Goal: Feedback & Contribution: Leave review/rating

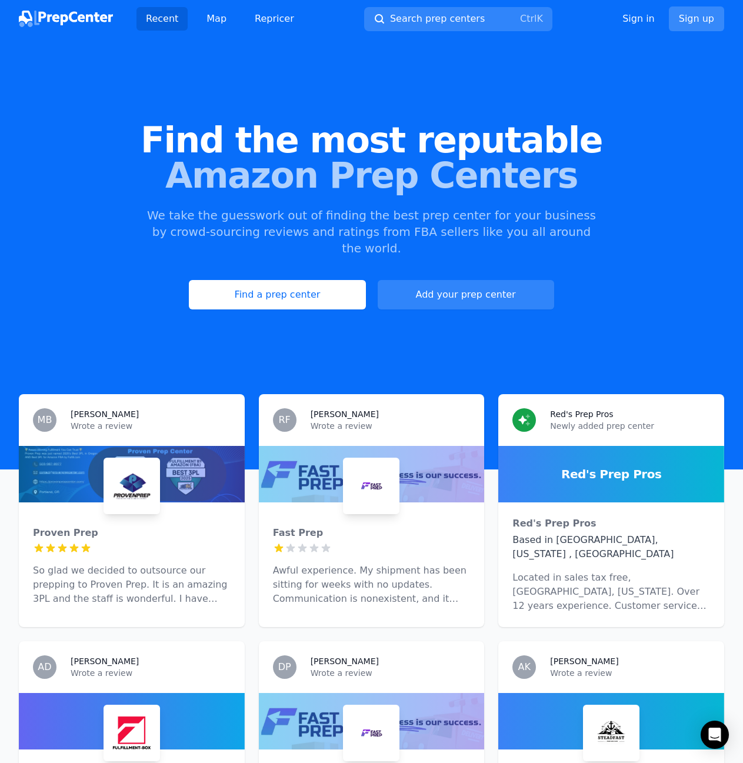
click at [698, 21] on link "Sign up" at bounding box center [696, 18] width 55 height 25
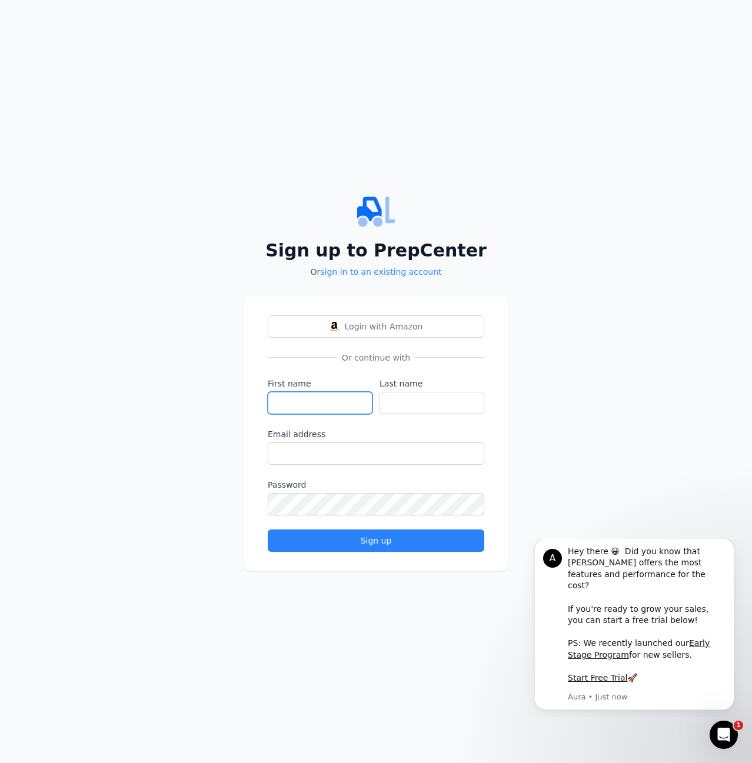
drag, startPoint x: 327, startPoint y: 403, endPoint x: 302, endPoint y: 382, distance: 31.7
click at [327, 403] on input "First name" at bounding box center [320, 403] width 105 height 22
click at [314, 408] on input "First name" at bounding box center [320, 403] width 105 height 22
type input "Jordan"
type input "Famus"
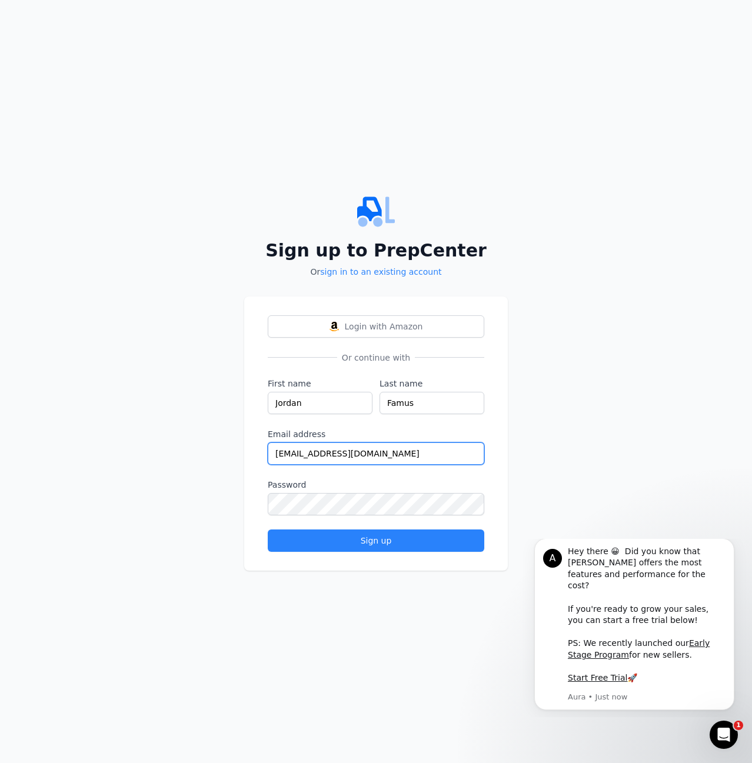
type input "[EMAIL_ADDRESS][DOMAIN_NAME]"
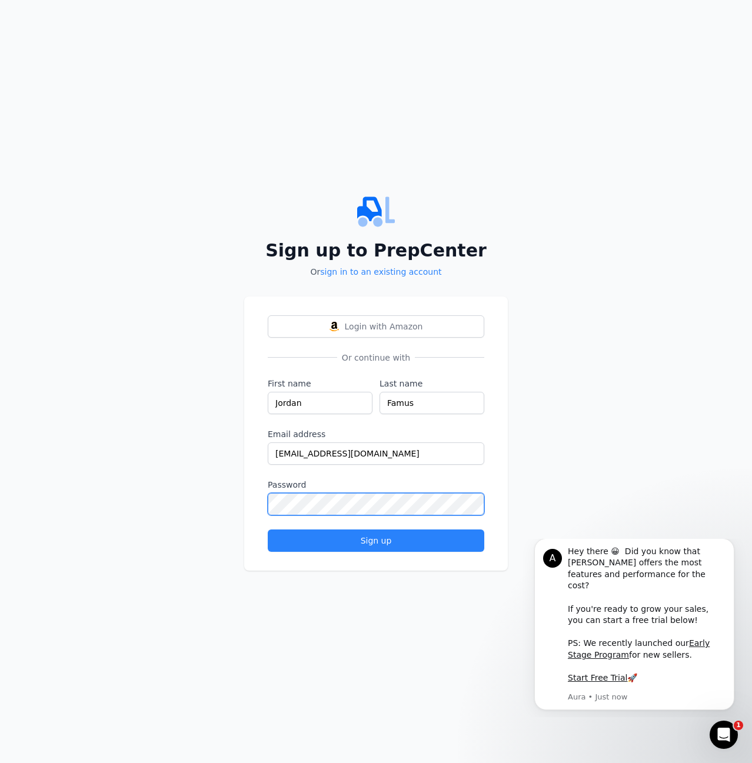
click at [268, 530] on button "Sign up" at bounding box center [376, 541] width 217 height 22
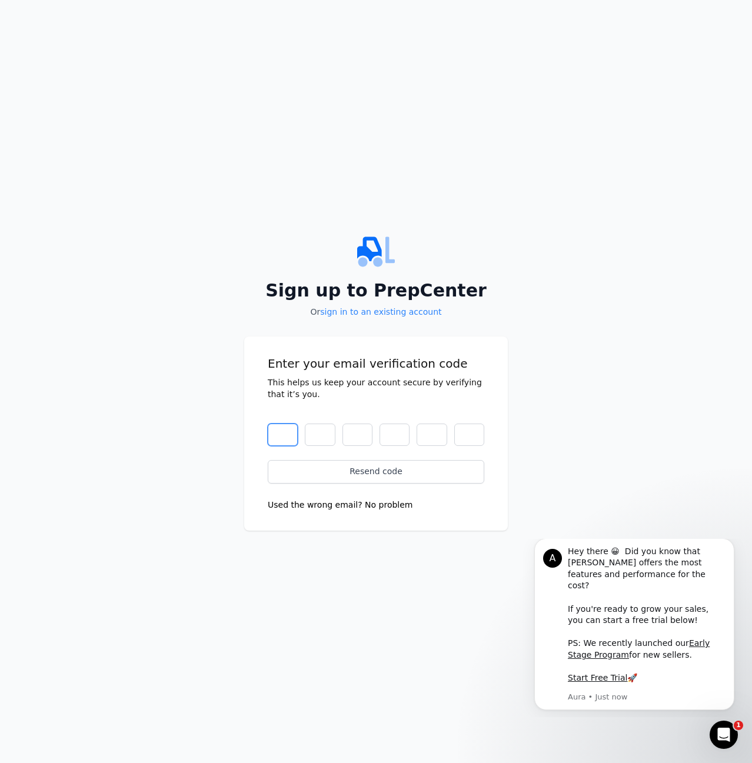
click at [278, 431] on input "text" at bounding box center [283, 435] width 30 height 22
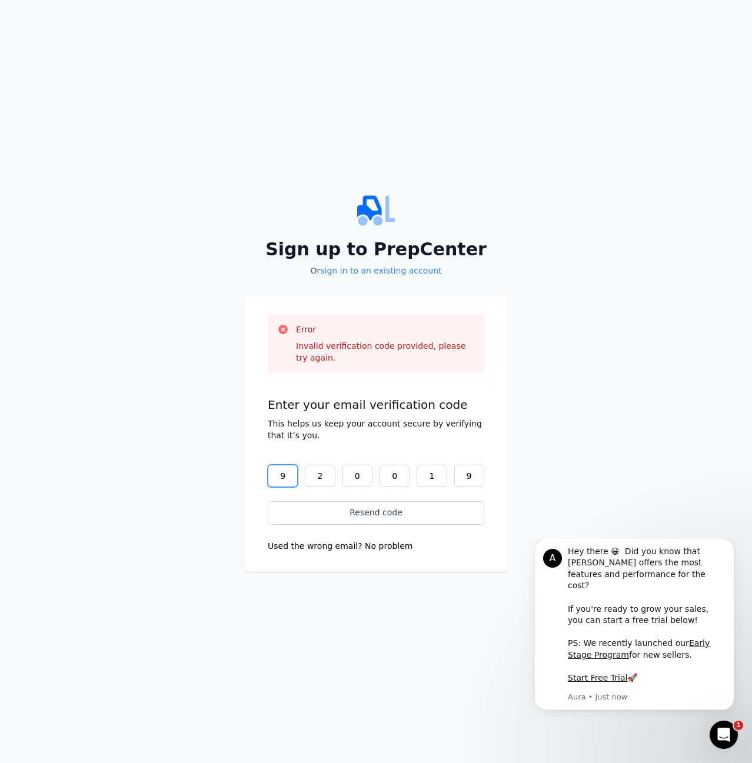
click at [287, 468] on input "9" at bounding box center [283, 476] width 30 height 22
click at [473, 481] on input "9" at bounding box center [469, 476] width 30 height 22
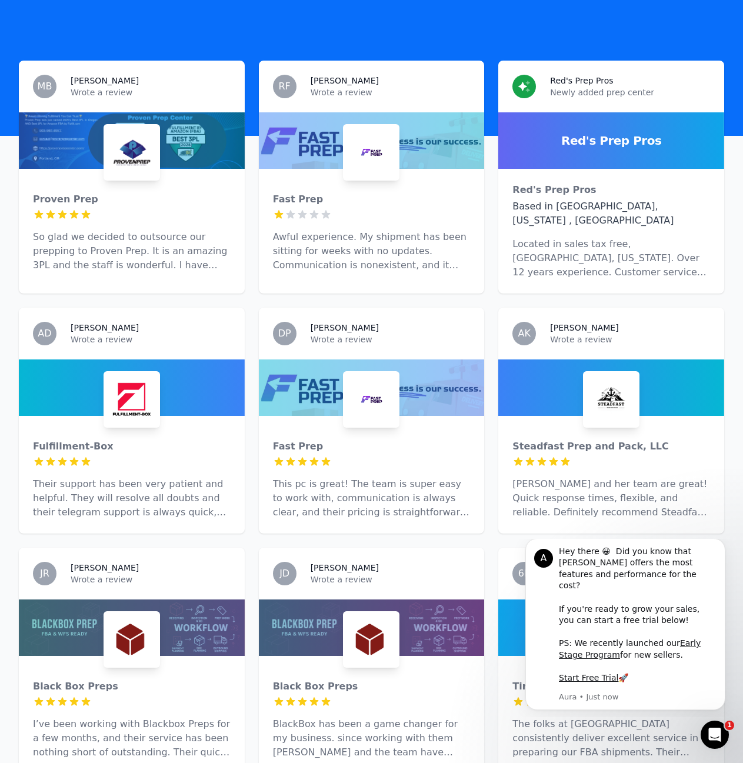
scroll to position [177, 0]
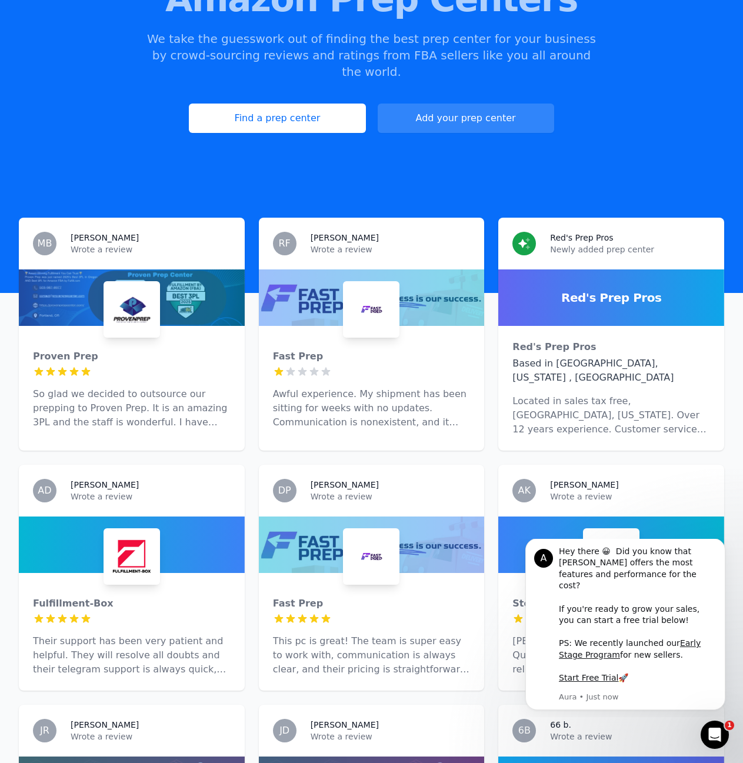
click at [374, 370] on div "Fast Prep 1 out of 5 stars Awful experience. My shipment has been sitting for w…" at bounding box center [372, 385] width 226 height 118
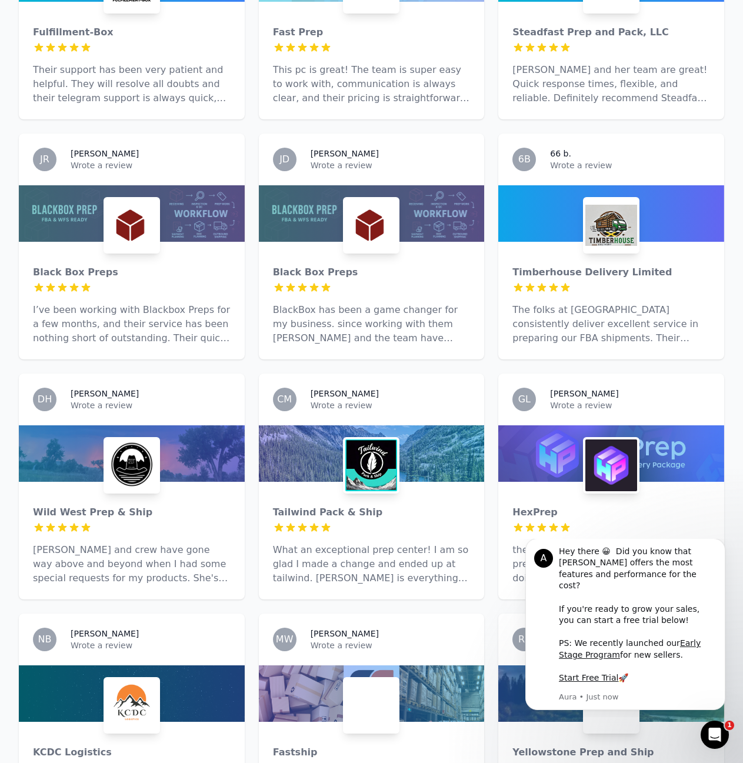
scroll to position [941, 0]
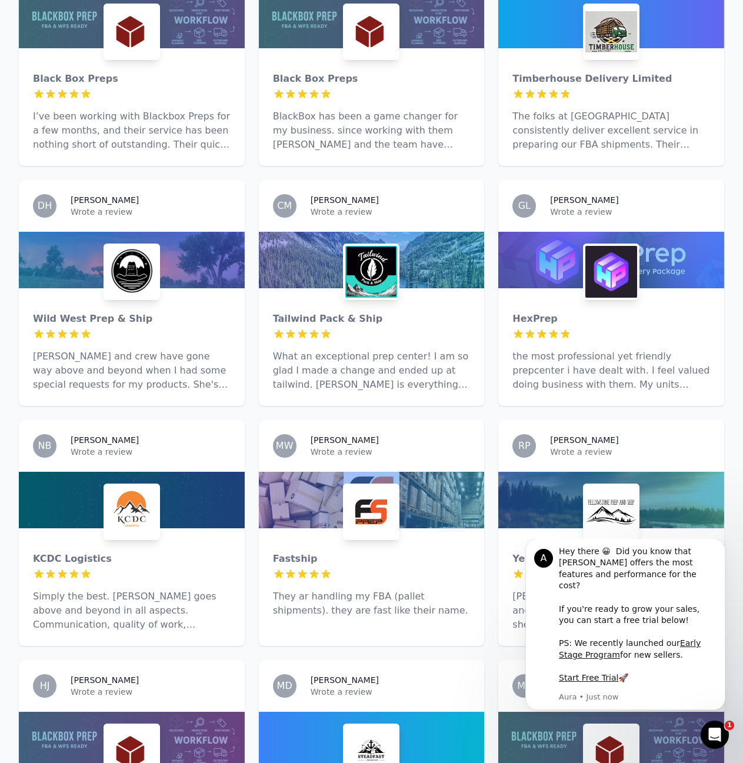
click at [571, 249] on div at bounding box center [611, 260] width 226 height 56
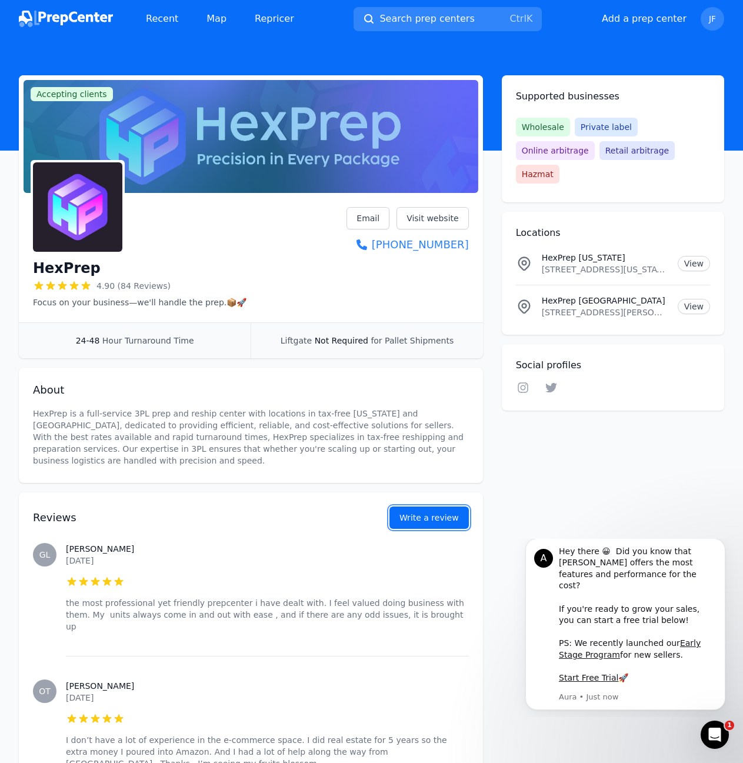
click at [453, 519] on button "Write a review" at bounding box center [429, 518] width 79 height 22
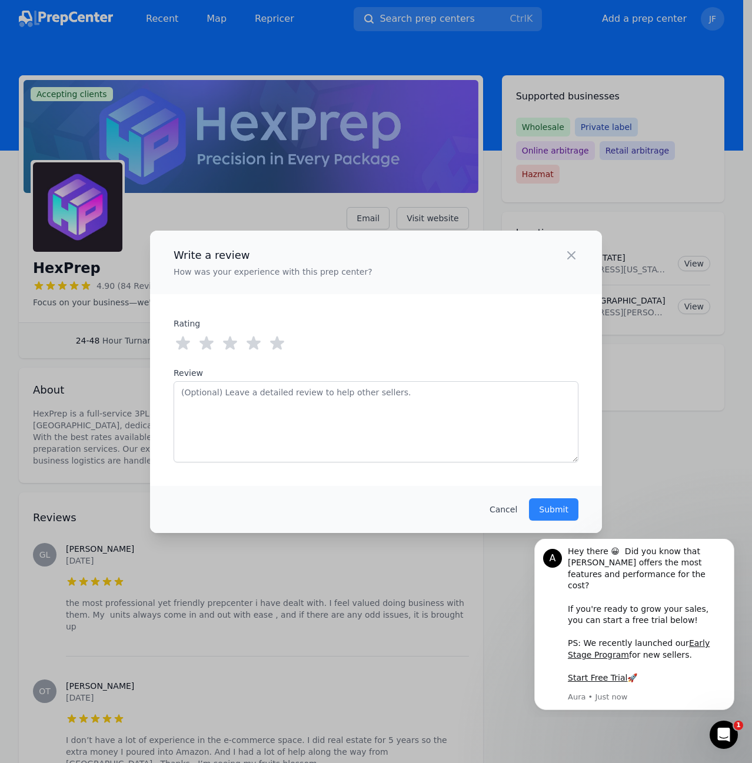
click at [280, 341] on icon at bounding box center [277, 343] width 14 height 14
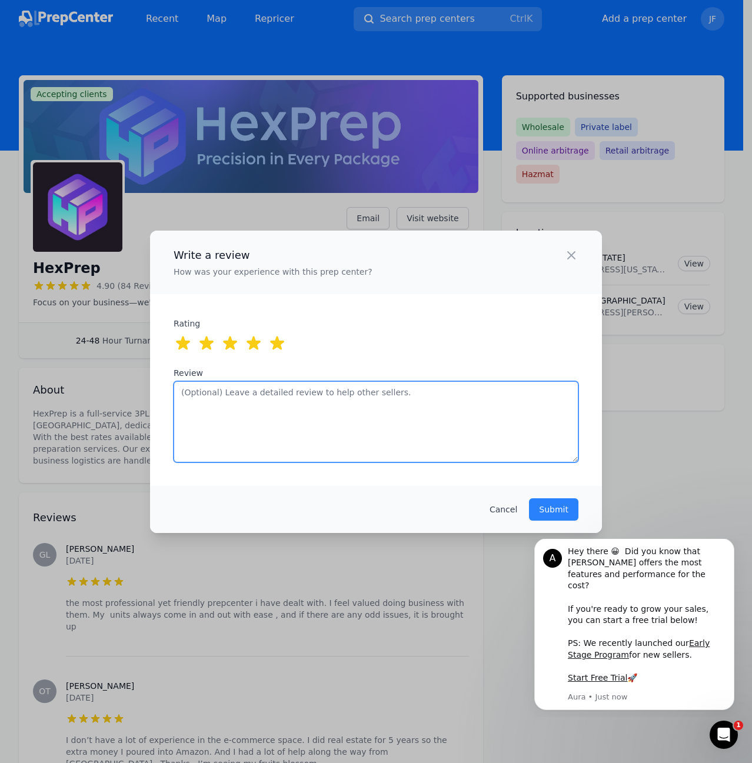
click at [311, 435] on textarea "Review" at bounding box center [376, 421] width 405 height 81
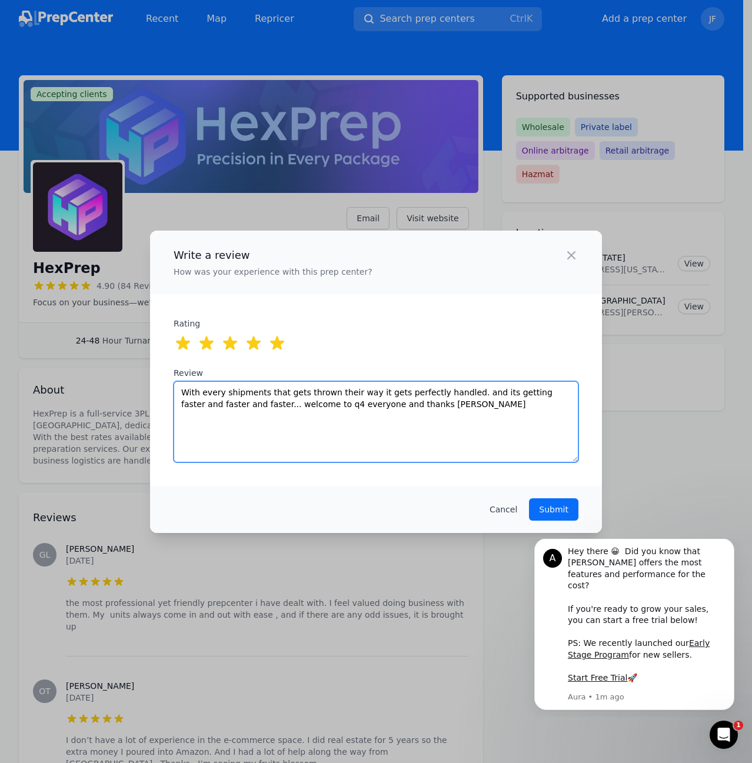
type textarea "With every shipments that gets thrown their way it gets perfectly handled. and …"
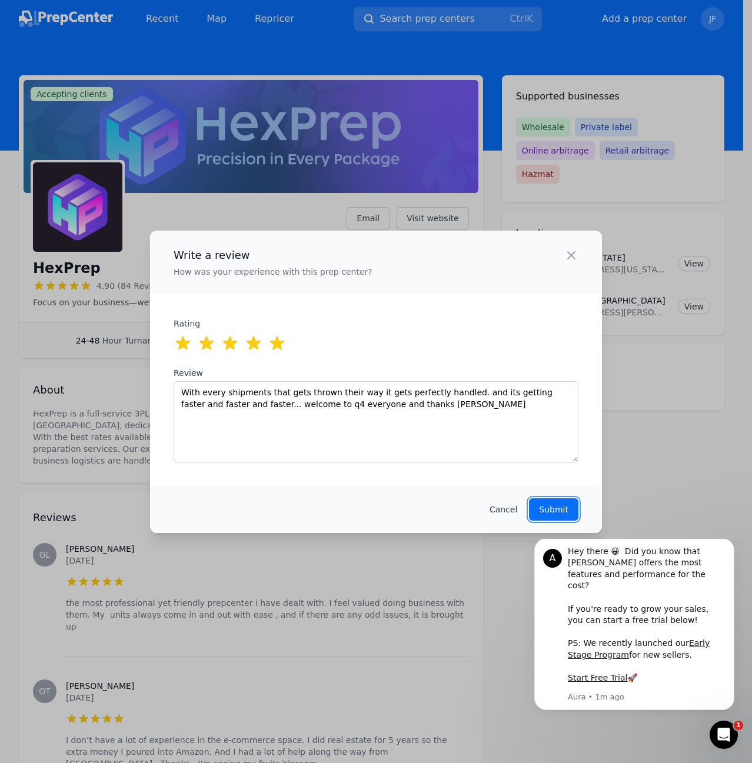
click at [564, 510] on p "Submit" at bounding box center [553, 510] width 29 height 12
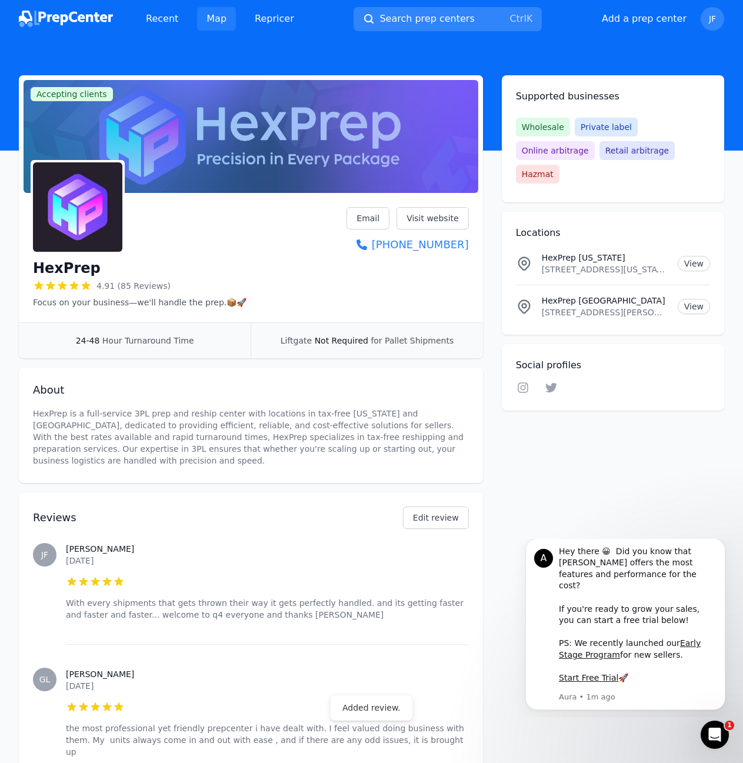
click at [212, 23] on link "Map" at bounding box center [216, 19] width 39 height 24
